Goal: Task Accomplishment & Management: Manage account settings

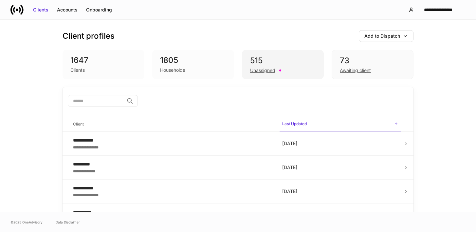
click at [258, 68] on div "Unassigned" at bounding box center [262, 70] width 25 height 7
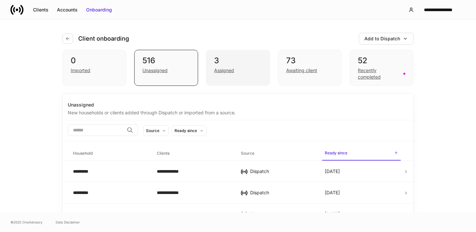
click at [227, 71] on div "Assigned" at bounding box center [224, 70] width 20 height 7
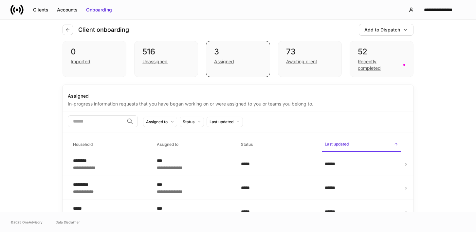
scroll to position [20, 0]
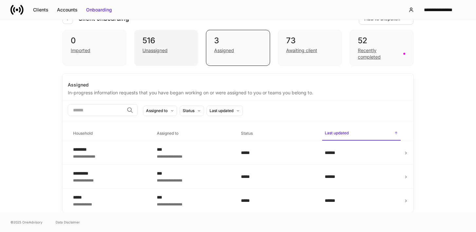
click at [158, 50] on div "Unassigned" at bounding box center [154, 50] width 25 height 7
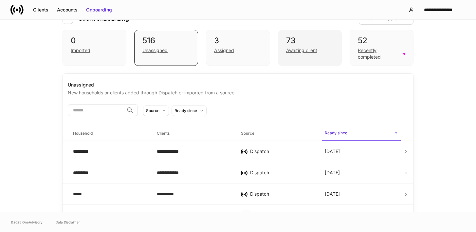
click at [298, 51] on div "Awaiting client" at bounding box center [301, 50] width 31 height 7
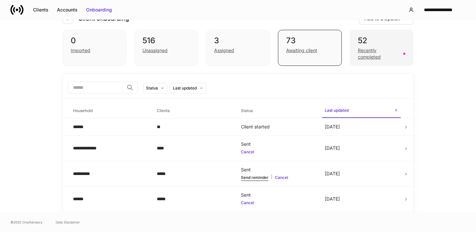
click at [360, 53] on div "Recently completed" at bounding box center [379, 53] width 42 height 13
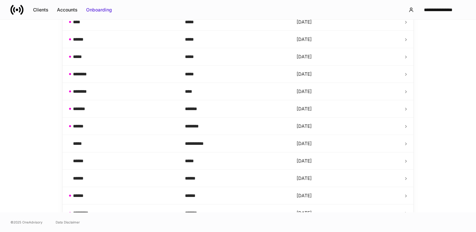
scroll to position [143, 0]
click at [404, 143] on icon at bounding box center [406, 143] width 5 height 5
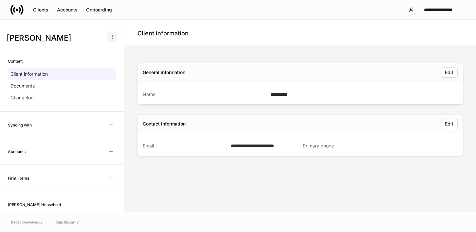
click at [112, 36] on icon "button" at bounding box center [112, 36] width 5 height 5
click at [107, 68] on p "Delete client profile" at bounding box center [89, 68] width 41 height 7
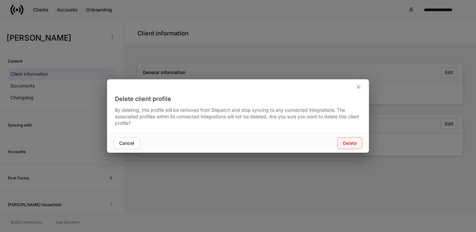
click at [349, 143] on div "Delete" at bounding box center [350, 143] width 14 height 7
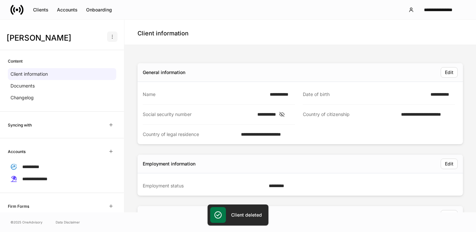
click at [111, 37] on icon "button" at bounding box center [112, 36] width 5 height 5
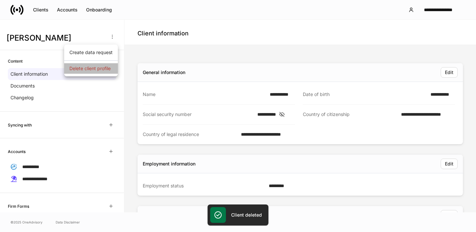
click at [100, 68] on p "Delete client profile" at bounding box center [89, 68] width 41 height 7
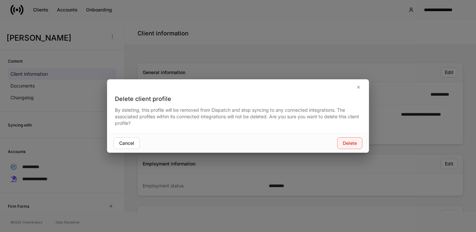
click at [352, 143] on div "Delete" at bounding box center [350, 143] width 14 height 7
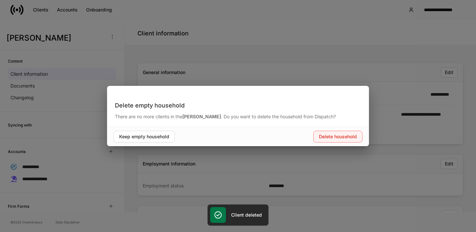
click at [340, 134] on div "Delete household" at bounding box center [338, 136] width 38 height 7
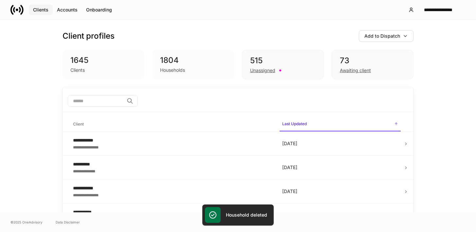
click at [43, 10] on div "Clients" at bounding box center [40, 10] width 15 height 7
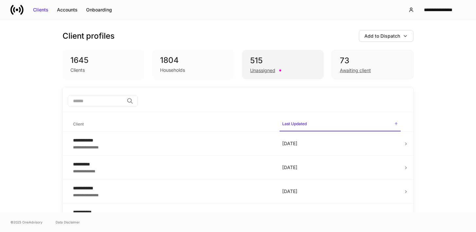
click at [265, 72] on div "Unassigned" at bounding box center [262, 70] width 25 height 7
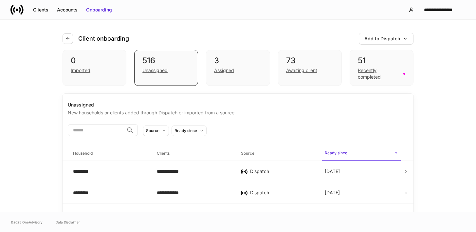
scroll to position [2, 0]
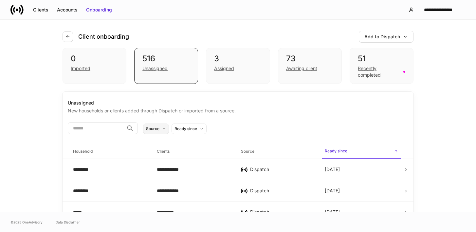
click at [169, 126] on button "Source" at bounding box center [156, 128] width 26 height 10
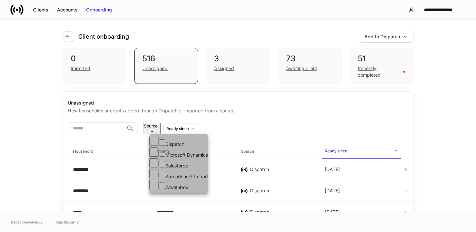
click at [180, 168] on li "Salesforce" at bounding box center [178, 163] width 59 height 11
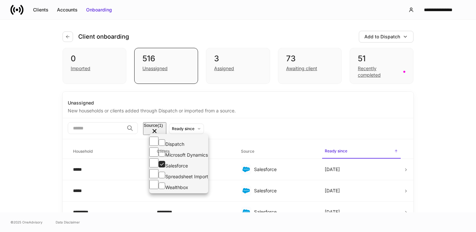
click at [41, 127] on div at bounding box center [238, 116] width 476 height 232
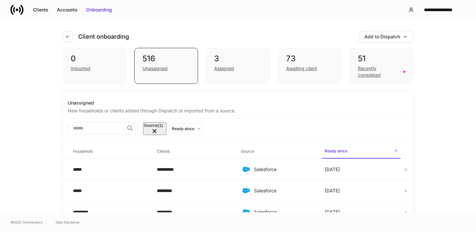
scroll to position [0, 0]
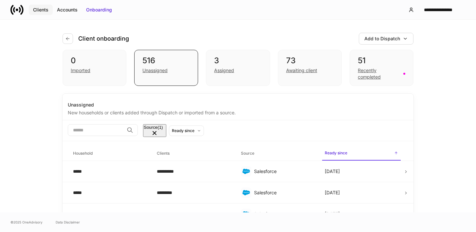
click at [42, 9] on div "Clients" at bounding box center [40, 10] width 15 height 7
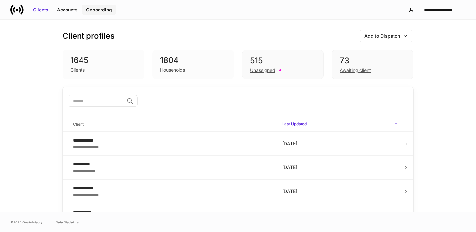
click at [92, 9] on div "Onboarding" at bounding box center [99, 10] width 26 height 7
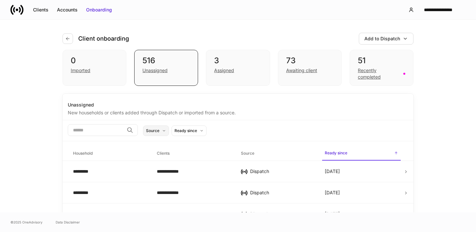
click at [166, 129] on icon at bounding box center [164, 131] width 4 height 4
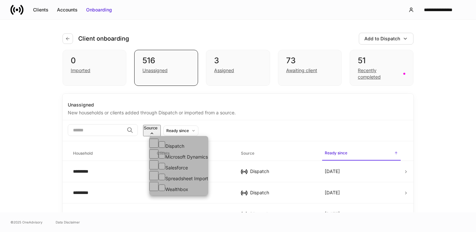
click at [174, 170] on li "Salesforce" at bounding box center [178, 165] width 59 height 11
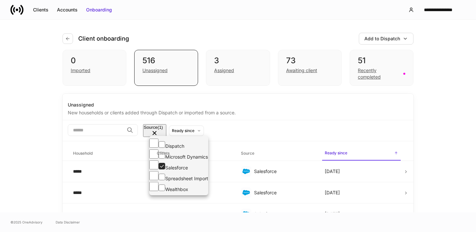
click at [269, 112] on div at bounding box center [238, 116] width 476 height 232
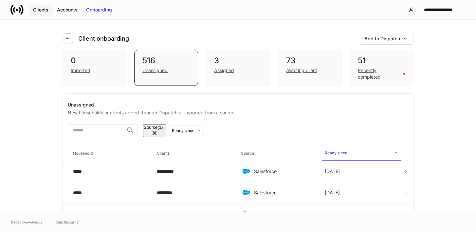
click at [42, 8] on div "Clients" at bounding box center [40, 10] width 15 height 7
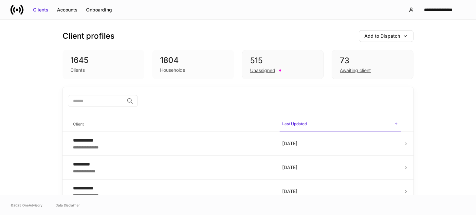
scroll to position [1, 0]
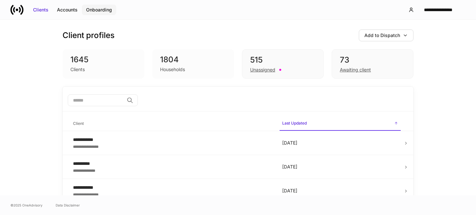
click at [102, 9] on div "Onboarding" at bounding box center [99, 10] width 26 height 7
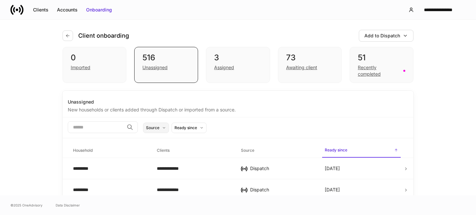
click at [169, 125] on button "Source" at bounding box center [156, 127] width 26 height 10
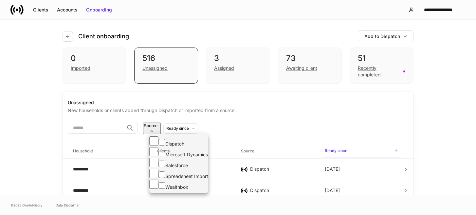
click at [172, 167] on li "Salesforce" at bounding box center [178, 163] width 59 height 11
click at [269, 110] on div at bounding box center [238, 107] width 476 height 215
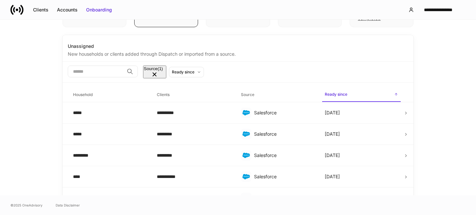
scroll to position [58, 0]
click at [163, 71] on div "Source (1)" at bounding box center [153, 68] width 19 height 5
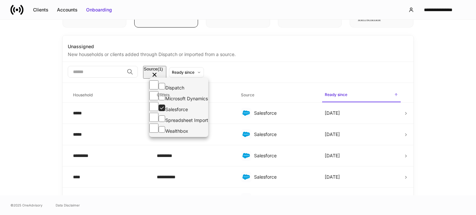
click at [177, 71] on div at bounding box center [238, 107] width 476 height 215
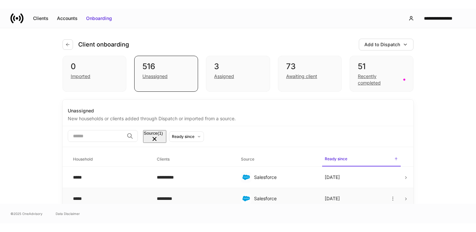
scroll to position [0, 0]
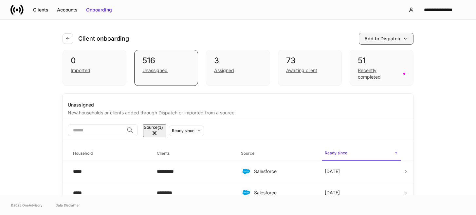
click at [404, 38] on icon "button" at bounding box center [405, 38] width 5 height 5
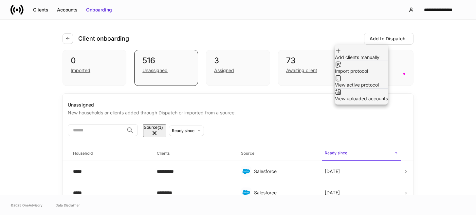
click at [351, 41] on div at bounding box center [238, 107] width 476 height 215
